Goal: Transaction & Acquisition: Download file/media

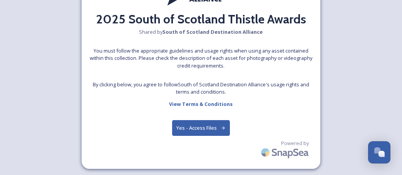
scroll to position [58, 0]
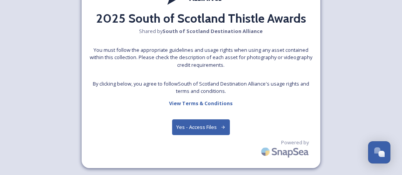
click at [193, 129] on button "Yes - Access Files" at bounding box center [201, 128] width 58 height 16
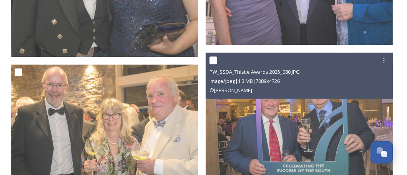
scroll to position [7949, 0]
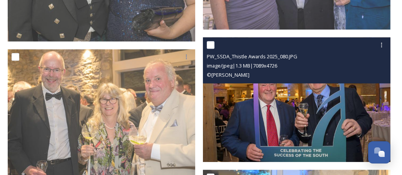
click at [323, 107] on img at bounding box center [296, 99] width 187 height 125
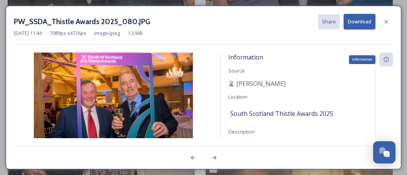
click at [387, 58] on icon at bounding box center [387, 60] width 6 height 6
click at [350, 22] on button "Download" at bounding box center [360, 22] width 32 height 16
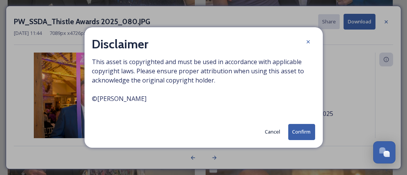
click at [297, 130] on button "Confirm" at bounding box center [301, 132] width 27 height 16
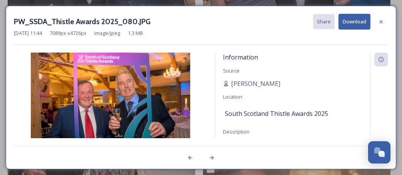
click at [169, 22] on div "PW_SSDA_Thistle Awards 2025_080.JPG Share Download" at bounding box center [201, 22] width 374 height 16
click at [381, 21] on icon at bounding box center [381, 22] width 6 height 6
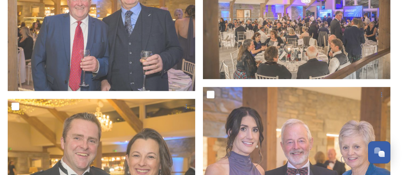
scroll to position [7654, 0]
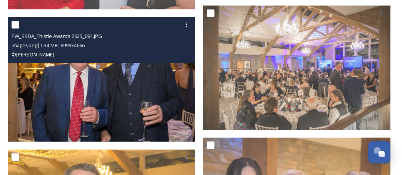
click at [131, 100] on img at bounding box center [101, 79] width 187 height 125
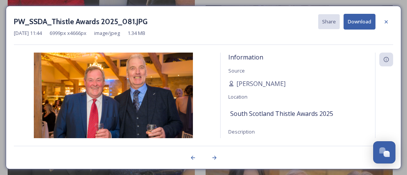
click at [354, 24] on button "Download" at bounding box center [360, 22] width 32 height 16
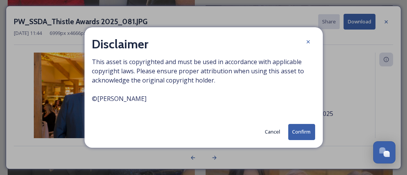
click at [295, 128] on button "Confirm" at bounding box center [301, 132] width 27 height 16
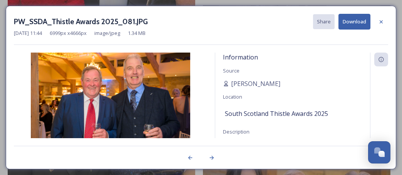
click at [210, 23] on div "PW_SSDA_Thistle Awards 2025_081.JPG Share Download" at bounding box center [201, 22] width 374 height 16
click at [381, 18] on div at bounding box center [381, 22] width 14 height 14
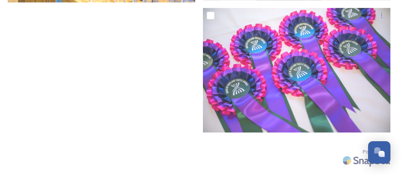
scroll to position [12011, 0]
